Goal: Task Accomplishment & Management: Use online tool/utility

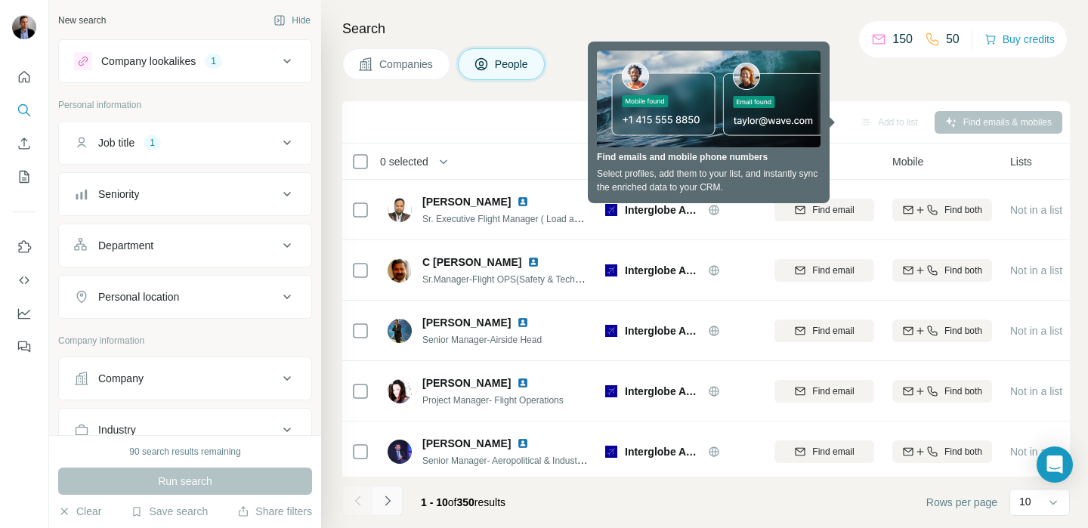
click at [383, 510] on button "Navigate to next page" at bounding box center [387, 501] width 30 height 30
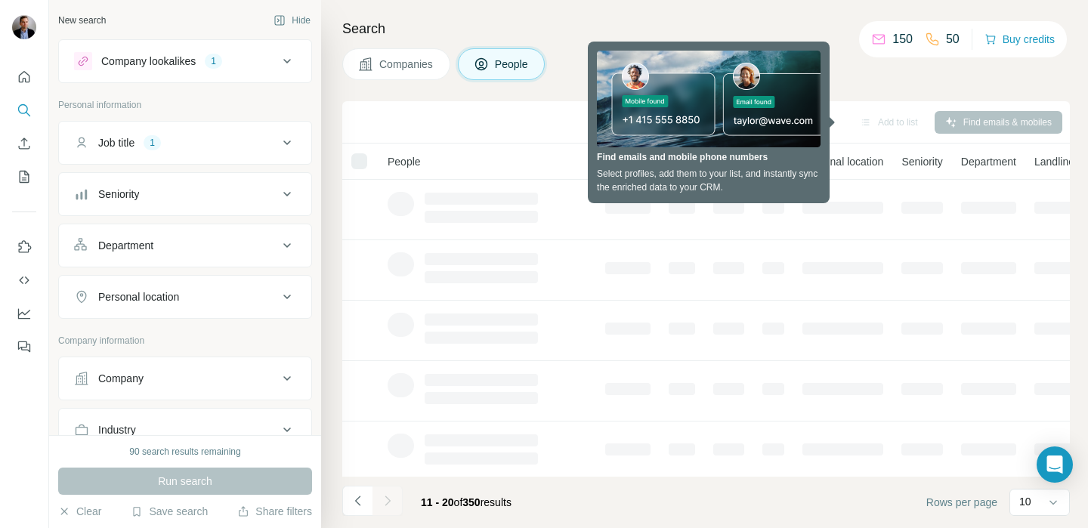
click at [541, 113] on div "Sync to Pipedrive Add to list Find emails & mobiles" at bounding box center [706, 122] width 712 height 26
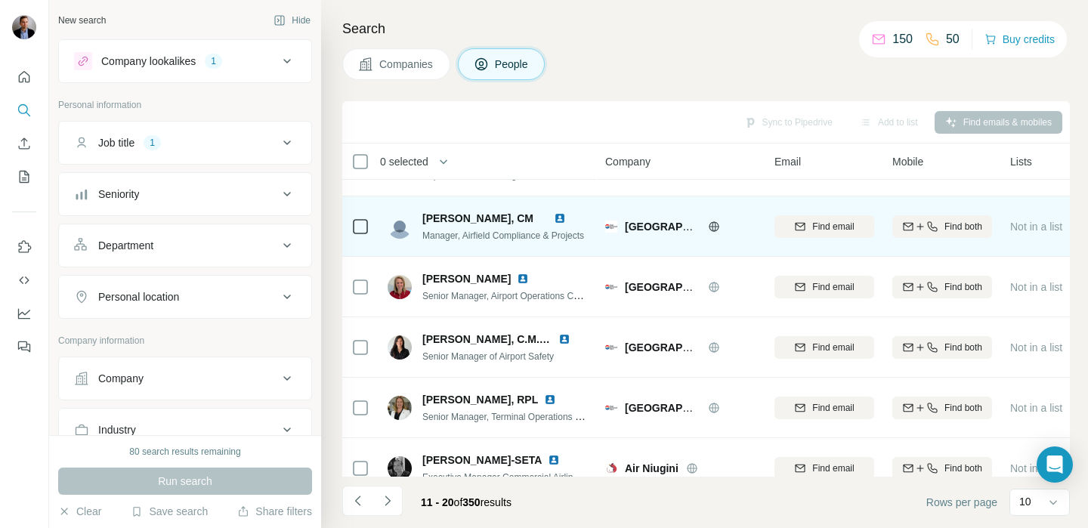
scroll to position [307, 0]
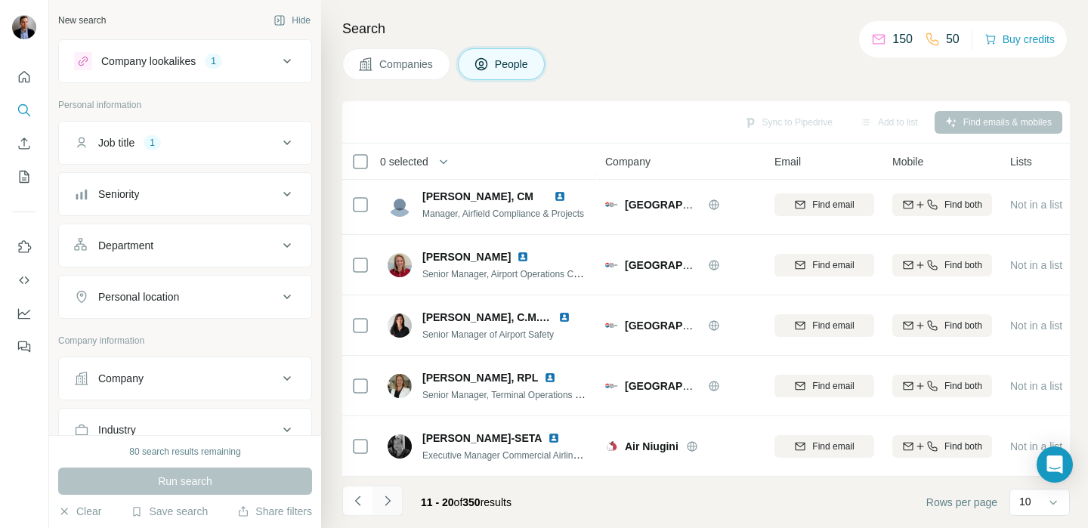
click at [387, 505] on icon "Navigate to next page" at bounding box center [387, 500] width 15 height 15
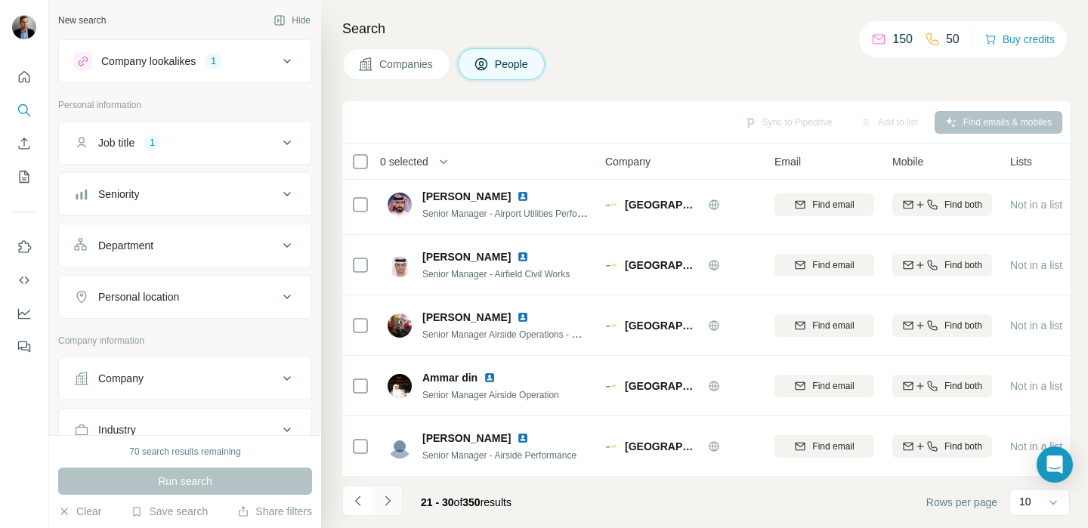
click at [387, 506] on icon "Navigate to next page" at bounding box center [387, 500] width 15 height 15
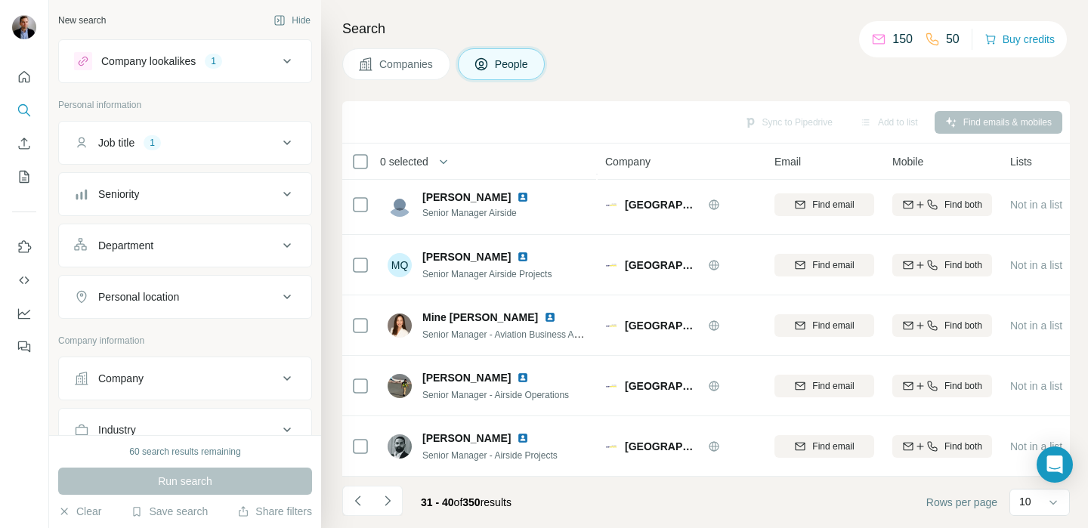
click at [289, 55] on icon at bounding box center [287, 61] width 18 height 18
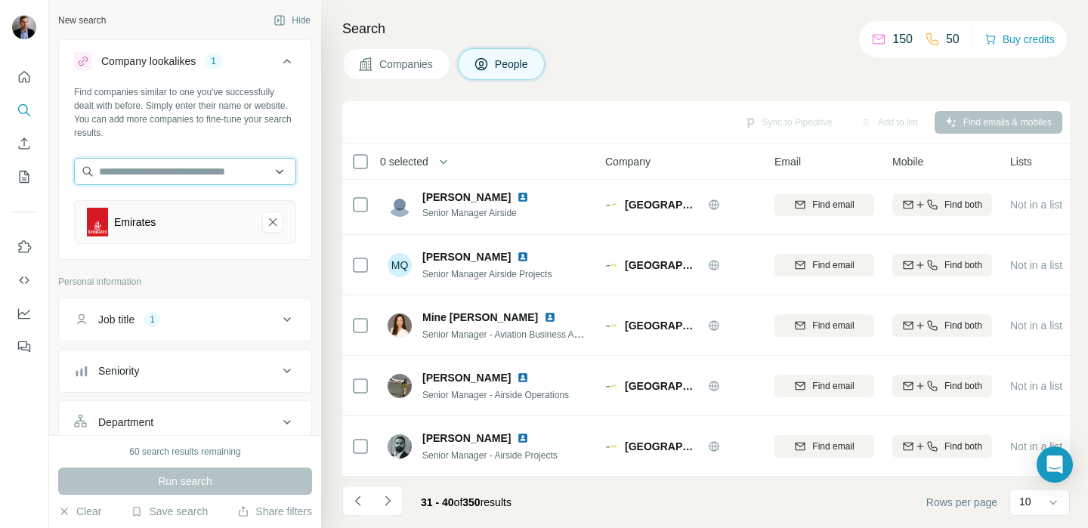
click at [200, 175] on input "text" at bounding box center [185, 171] width 222 height 27
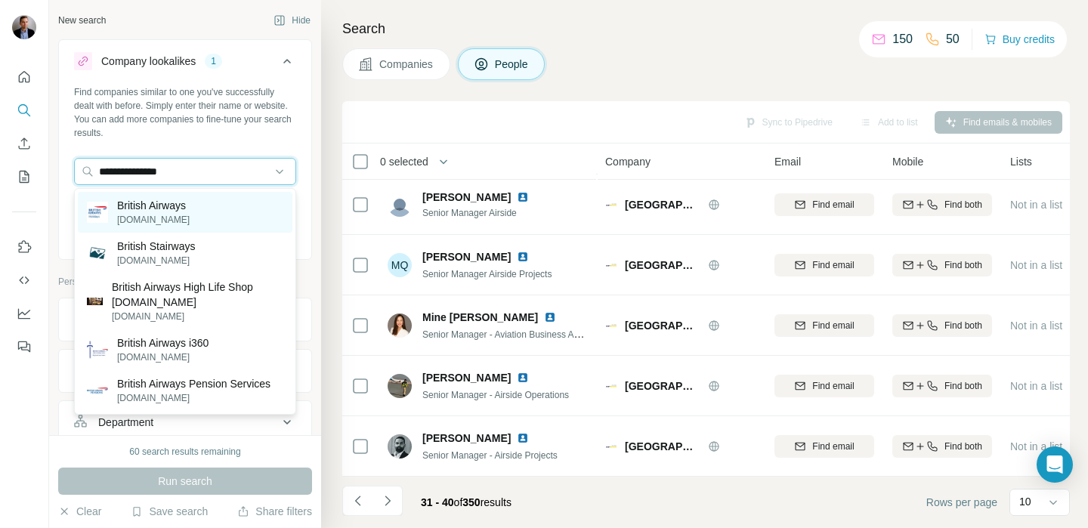
type input "**********"
click at [153, 223] on p "britishairways.com" at bounding box center [153, 220] width 73 height 14
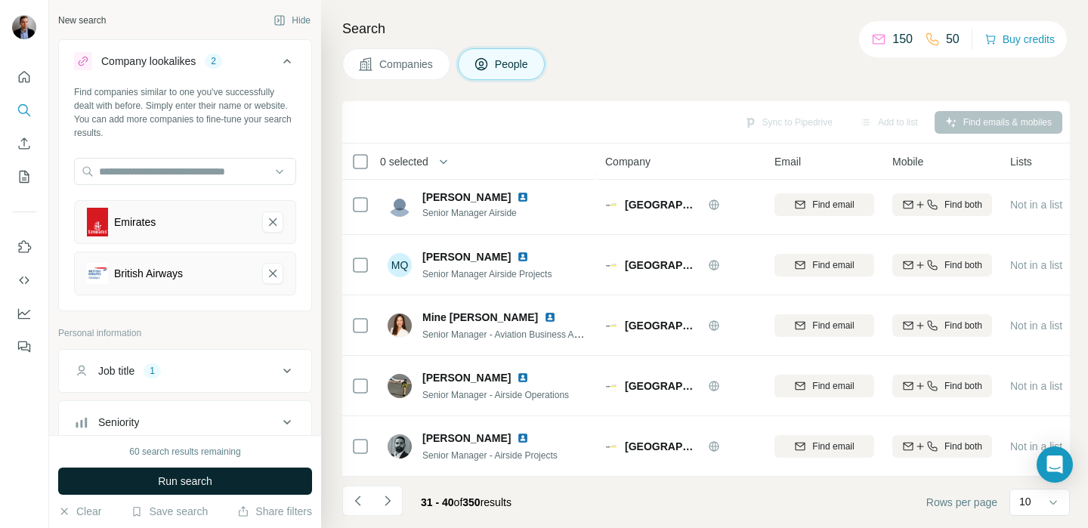
click at [159, 485] on span "Run search" at bounding box center [185, 481] width 54 height 15
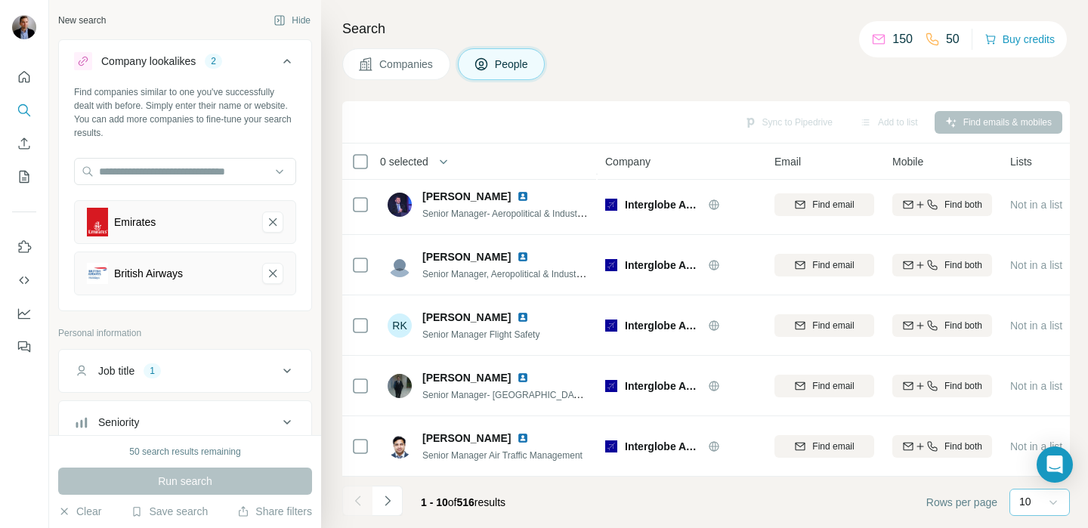
click at [1060, 510] on div at bounding box center [1053, 502] width 15 height 27
click at [1027, 384] on p "60" at bounding box center [1028, 380] width 12 height 15
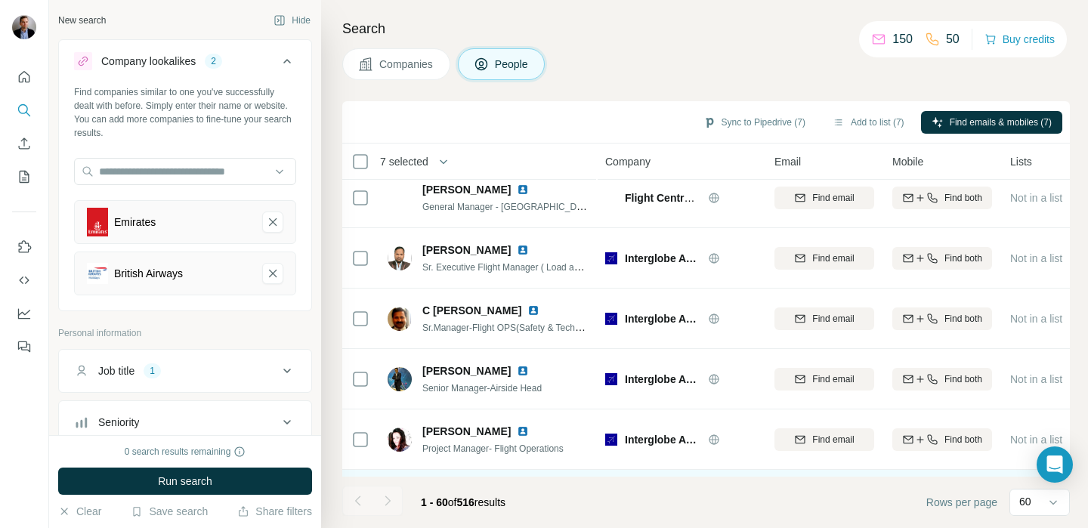
scroll to position [11, 0]
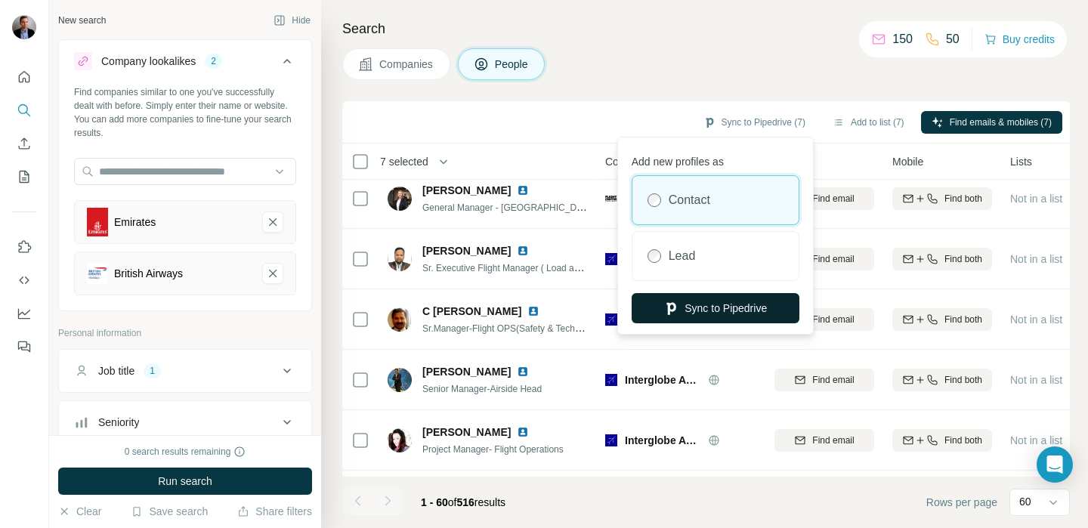
click at [729, 307] on button "Sync to Pipedrive" at bounding box center [716, 308] width 168 height 30
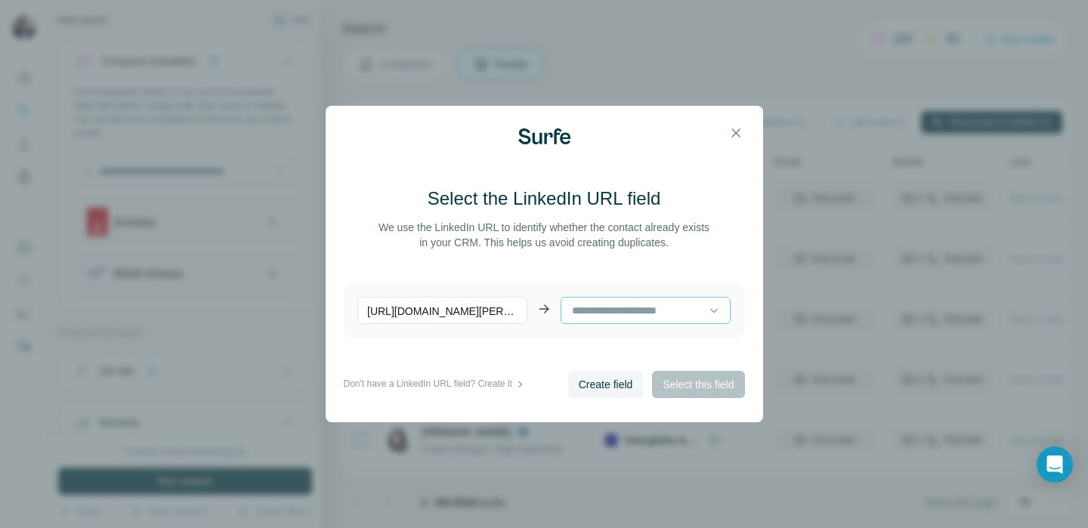
click at [635, 310] on input at bounding box center [639, 310] width 138 height 17
click at [623, 343] on div "Title" at bounding box center [645, 344] width 144 height 15
click at [707, 396] on button "Select this field" at bounding box center [698, 384] width 92 height 27
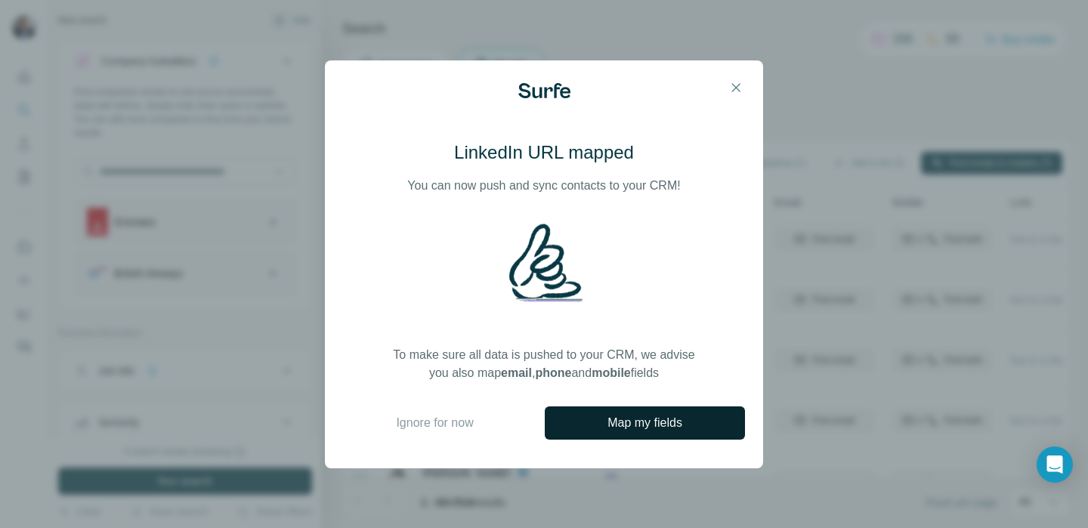
click at [649, 434] on button "Map my fields" at bounding box center [645, 422] width 200 height 33
click at [437, 425] on span "Ignore for now" at bounding box center [434, 423] width 77 height 18
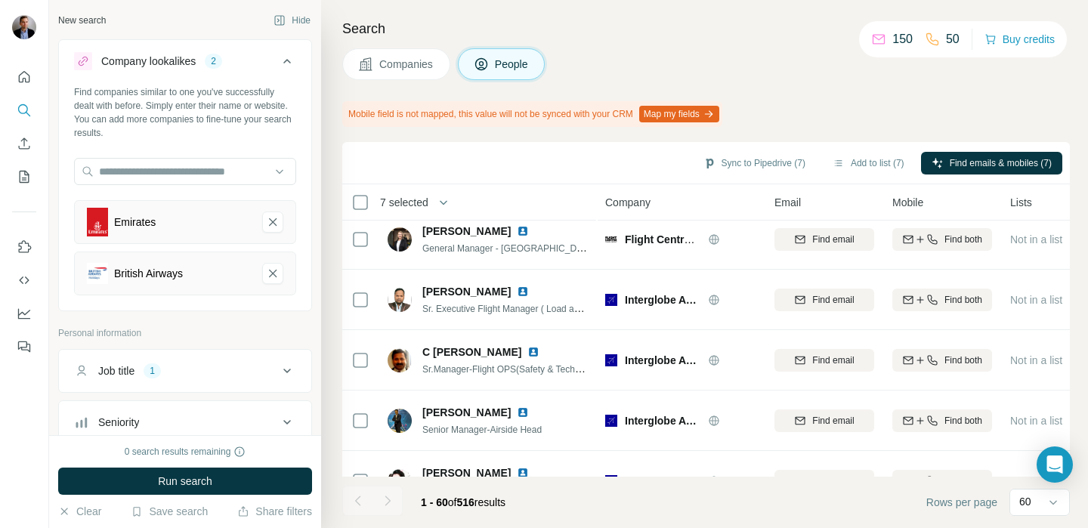
click at [707, 111] on button "Map my fields" at bounding box center [679, 114] width 80 height 17
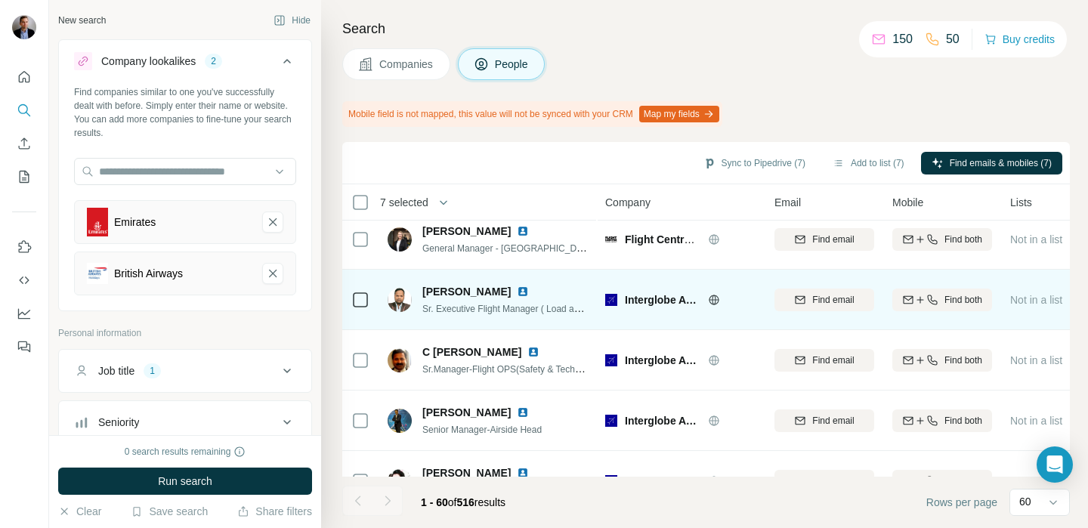
scroll to position [31, 0]
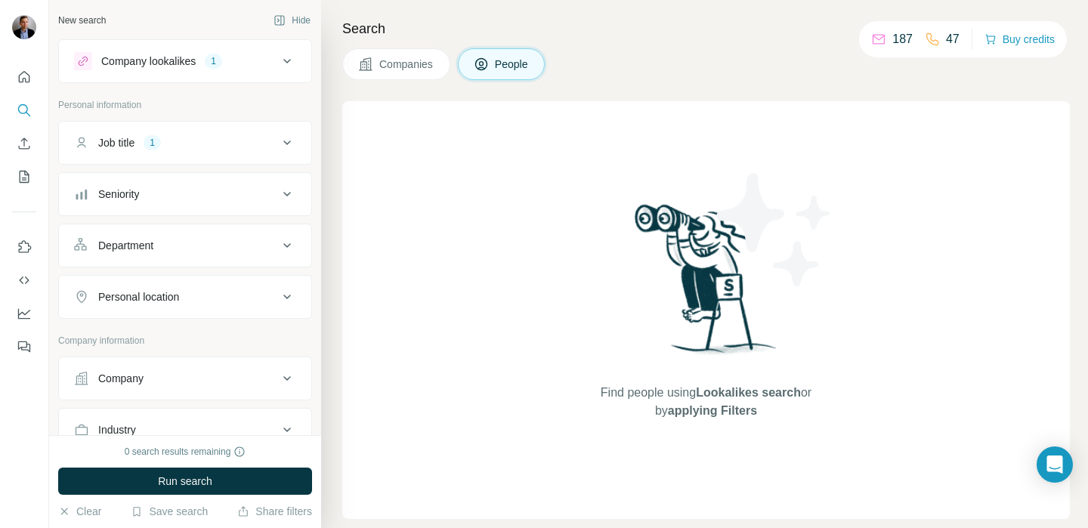
click at [292, 388] on button "Company" at bounding box center [185, 378] width 252 height 36
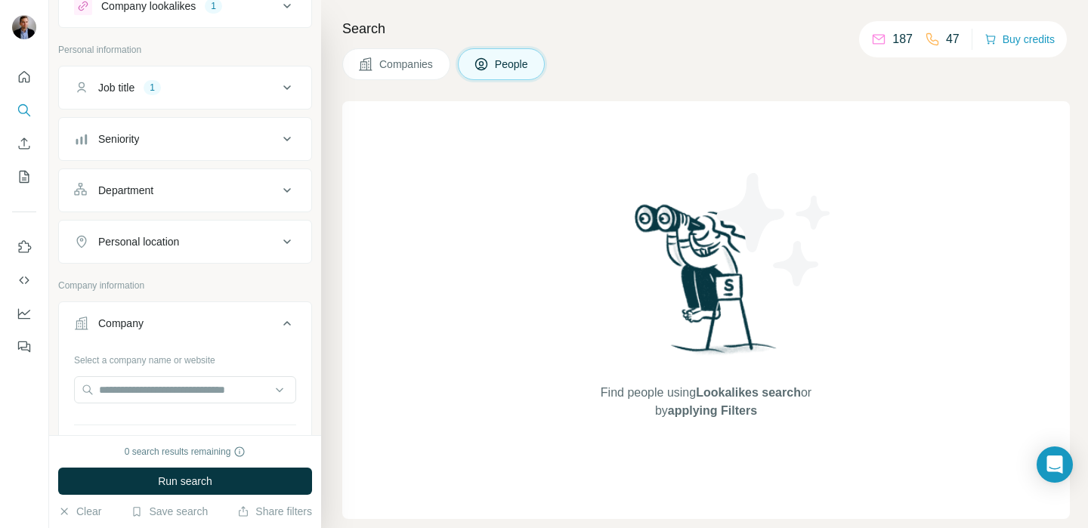
scroll to position [76, 0]
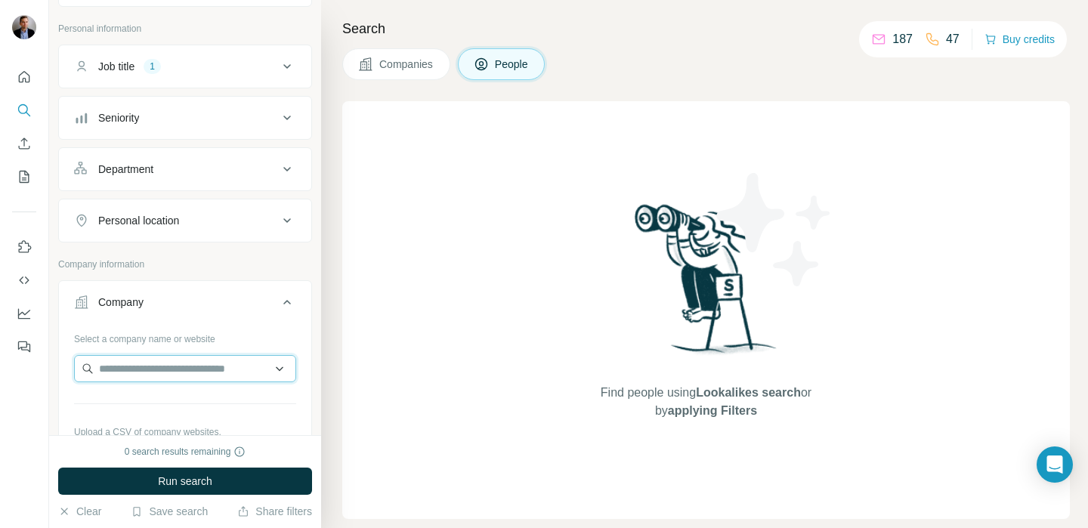
click at [202, 379] on input "text" at bounding box center [185, 368] width 222 height 27
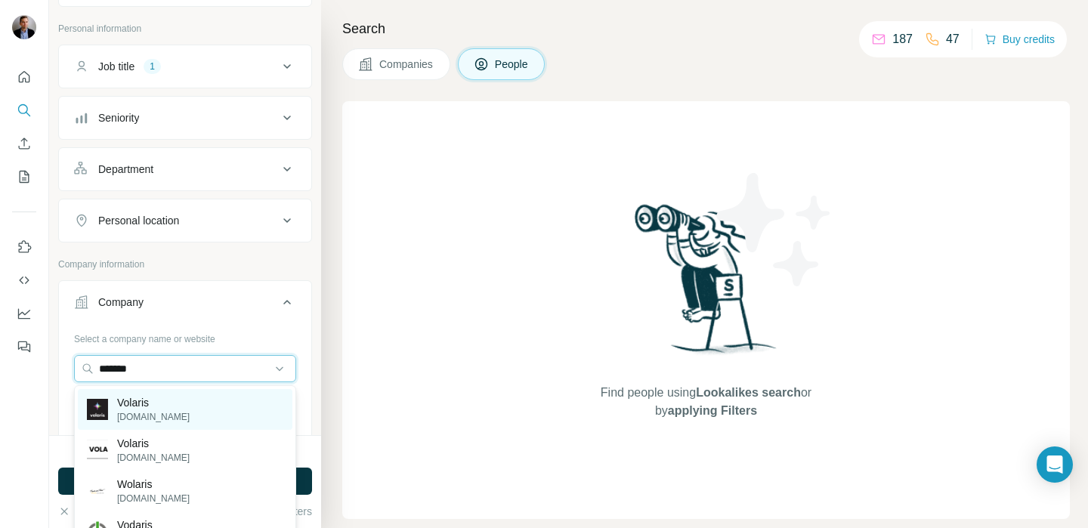
type input "*******"
click at [133, 413] on p "[DOMAIN_NAME]" at bounding box center [153, 417] width 73 height 14
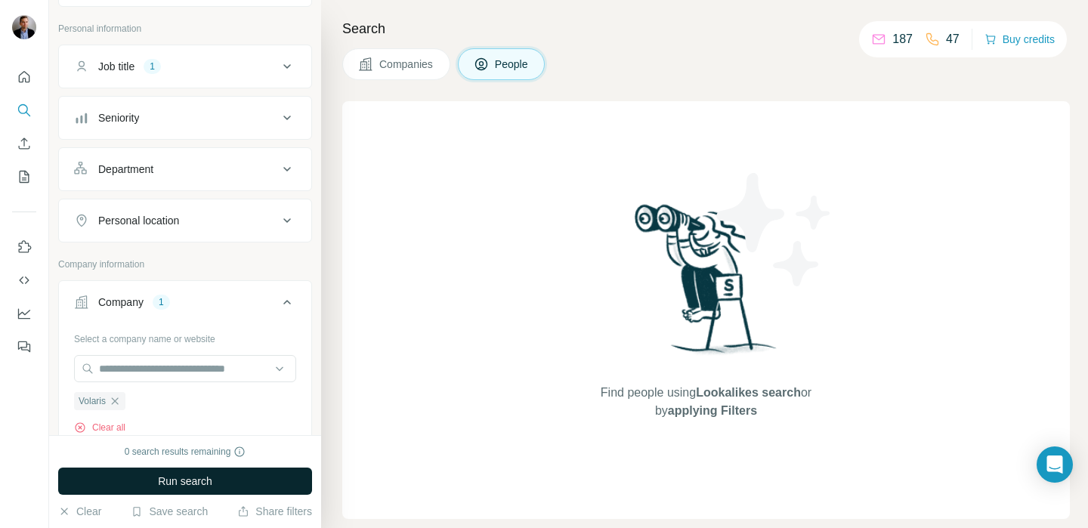
click at [168, 492] on button "Run search" at bounding box center [185, 481] width 254 height 27
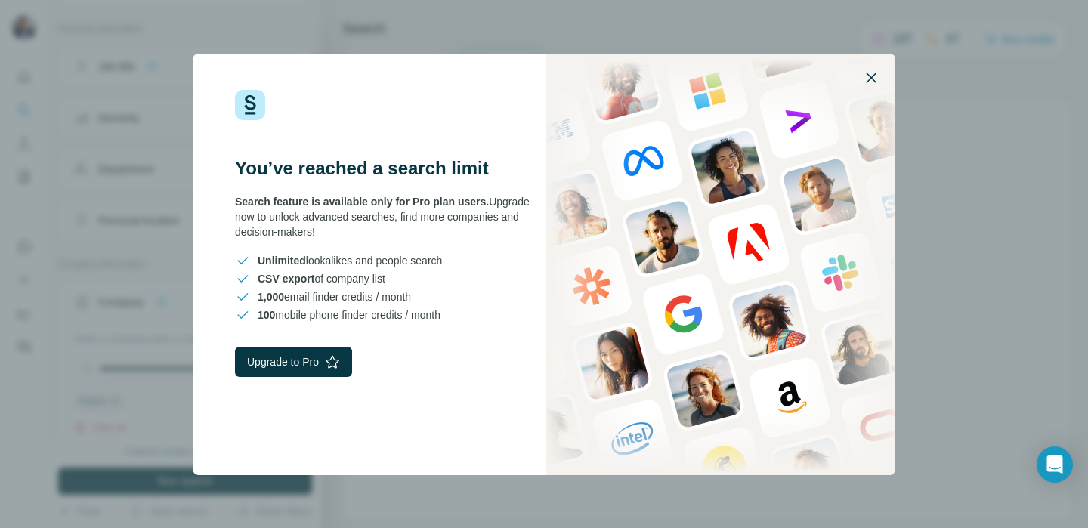
click at [870, 78] on icon "button" at bounding box center [871, 78] width 11 height 11
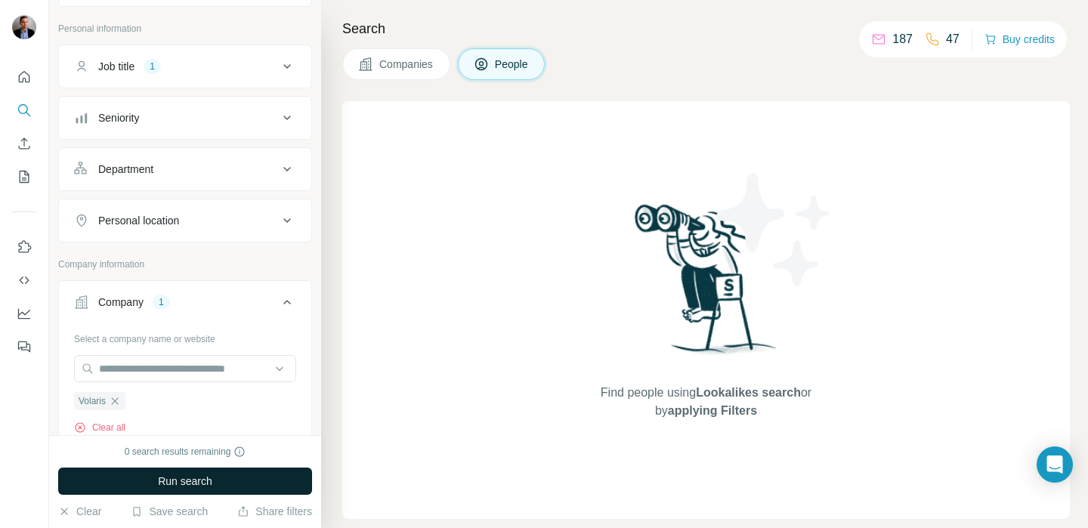
click at [184, 487] on span "Run search" at bounding box center [185, 481] width 54 height 15
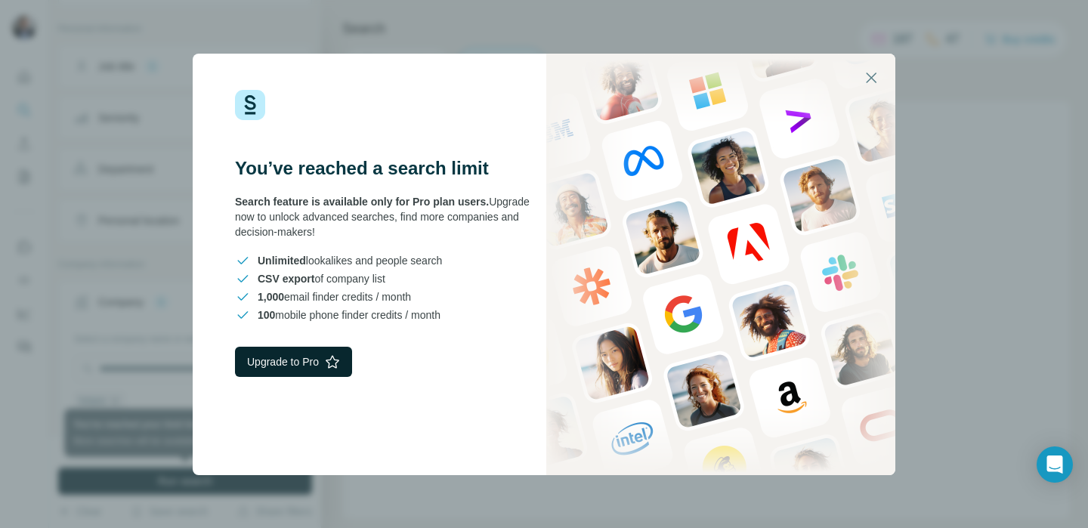
click at [297, 360] on button "Upgrade to Pro" at bounding box center [293, 362] width 117 height 30
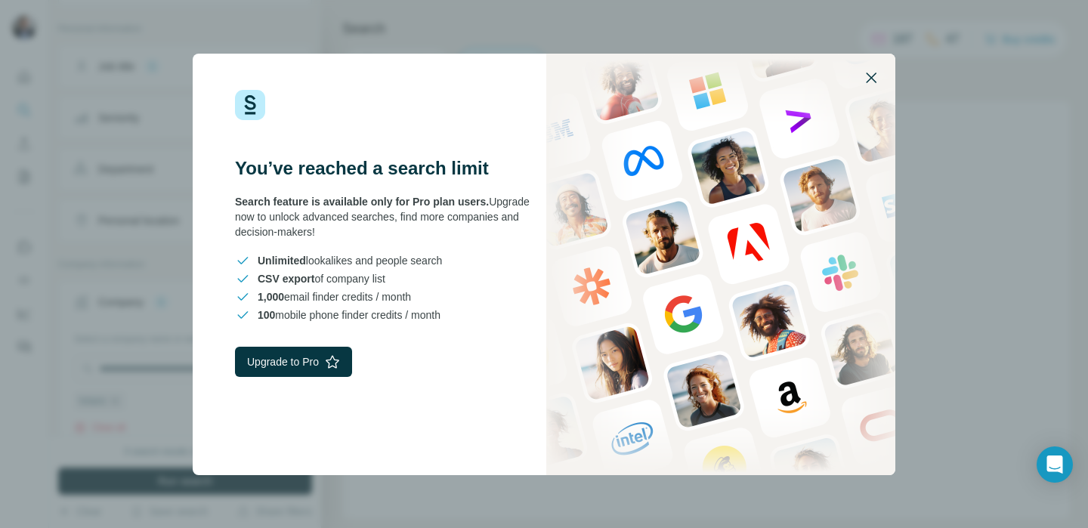
click at [870, 79] on icon "button" at bounding box center [871, 78] width 11 height 11
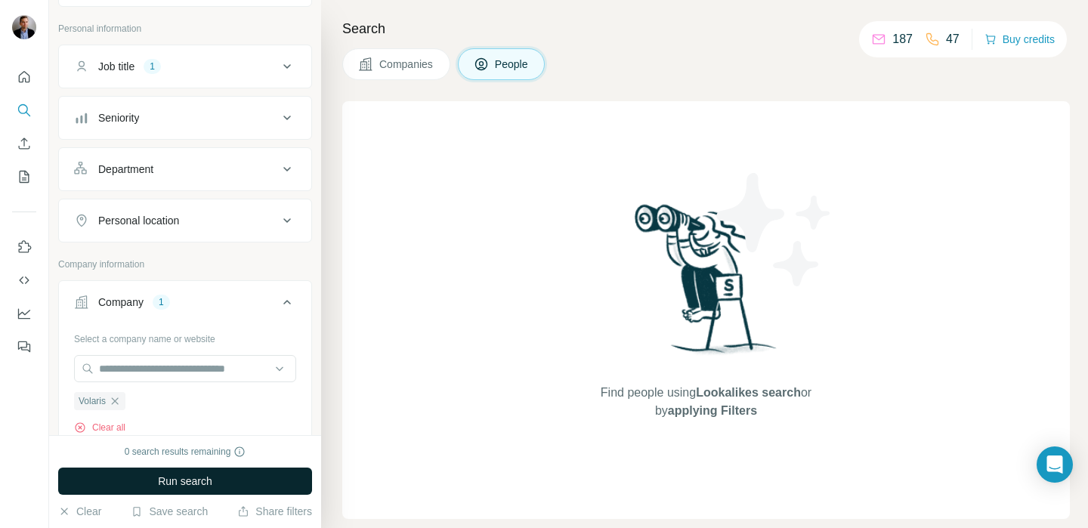
click at [390, 71] on span "Companies" at bounding box center [406, 64] width 55 height 15
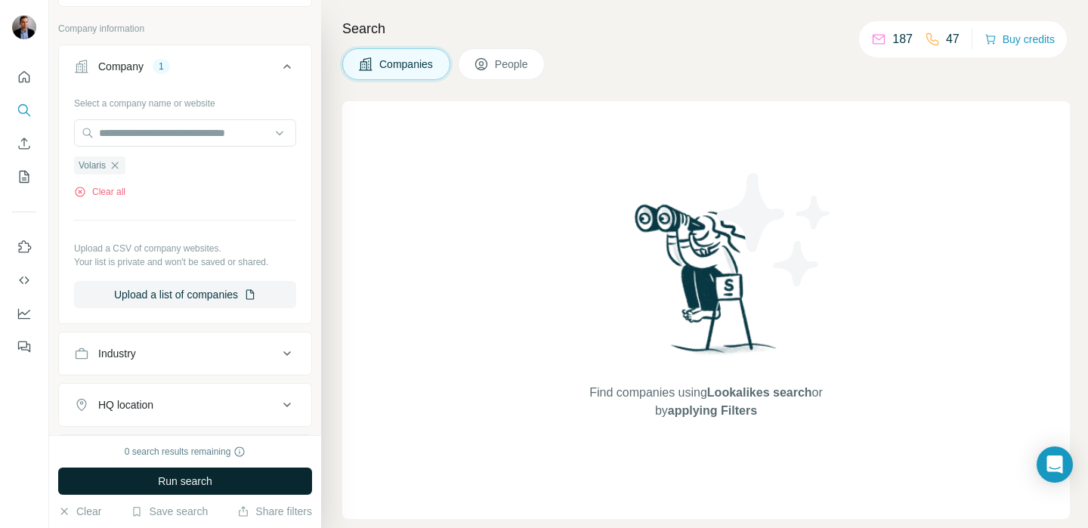
click at [489, 63] on icon at bounding box center [481, 64] width 15 height 15
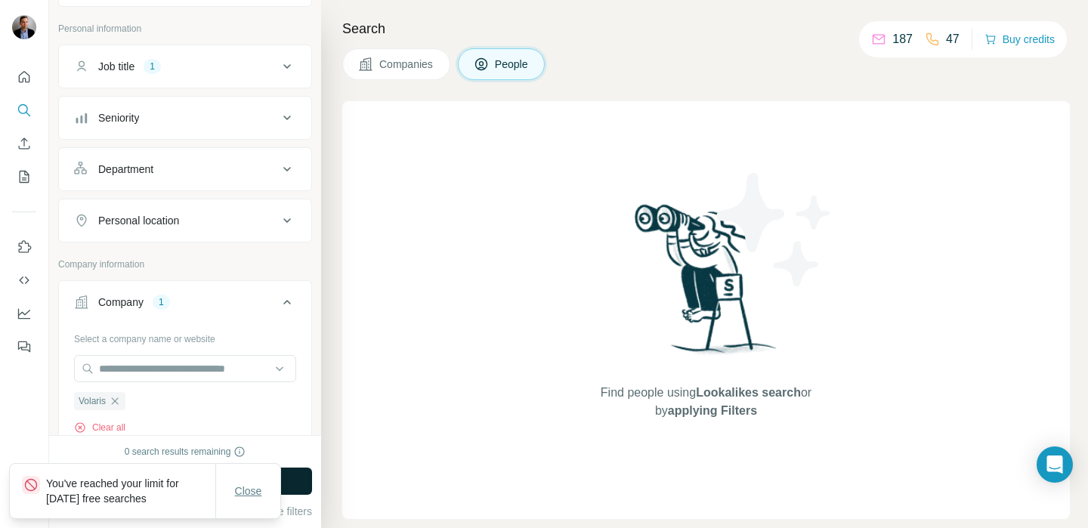
click at [232, 490] on button "Close" at bounding box center [248, 490] width 48 height 27
